Goal: Task Accomplishment & Management: Use online tool/utility

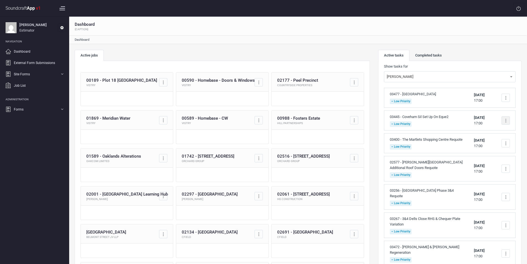
click at [505, 120] on div at bounding box center [506, 120] width 8 height 8
click at [488, 133] on link "Complete task" at bounding box center [482, 133] width 55 height 11
click at [488, 134] on link "Complete task" at bounding box center [482, 133] width 55 height 11
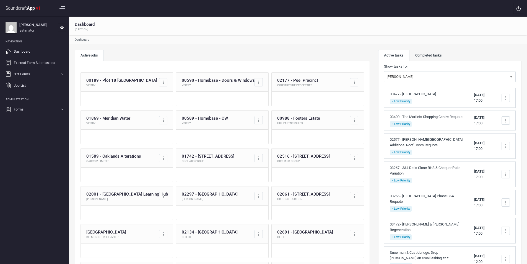
click at [372, 140] on div "Active jobs 00189 - Plot [GEOGRAPHIC_DATA] Vistry Go to job 00590 - Homebase - …" at bounding box center [223, 227] width 304 height 354
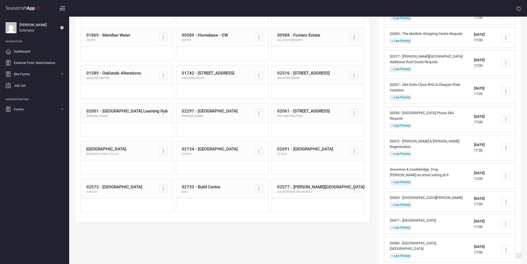
scroll to position [111, 0]
